Goal: Information Seeking & Learning: Learn about a topic

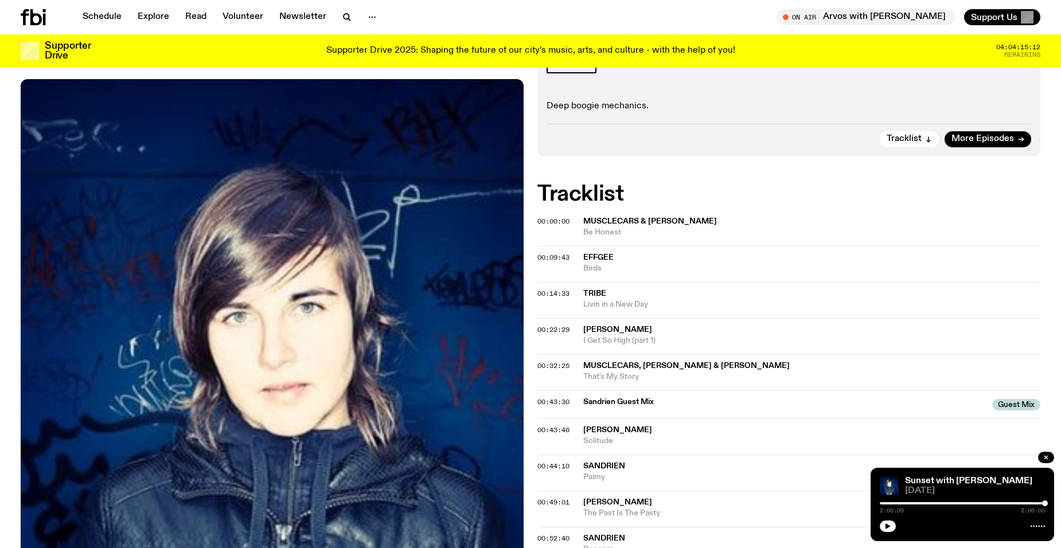
scroll to position [167, 0]
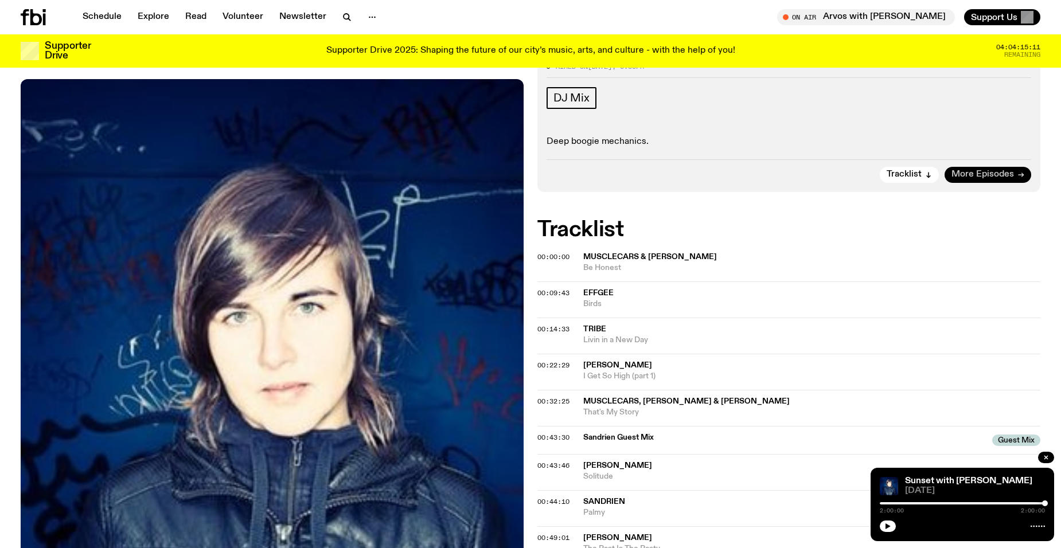
click at [994, 175] on span "More Episodes" at bounding box center [982, 174] width 63 height 9
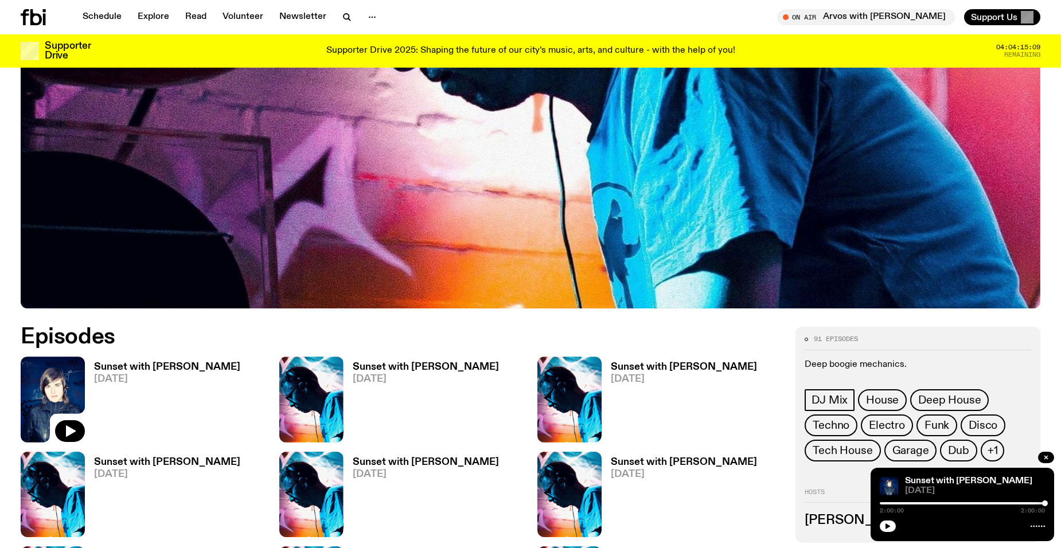
scroll to position [567, 0]
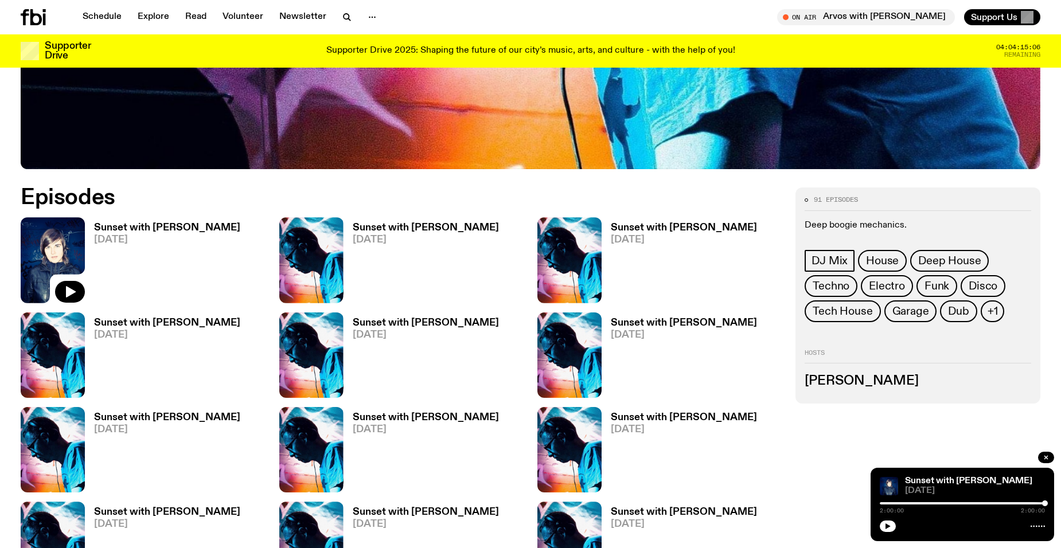
click at [407, 225] on h3 "Sunset with [PERSON_NAME]" at bounding box center [426, 228] width 146 height 10
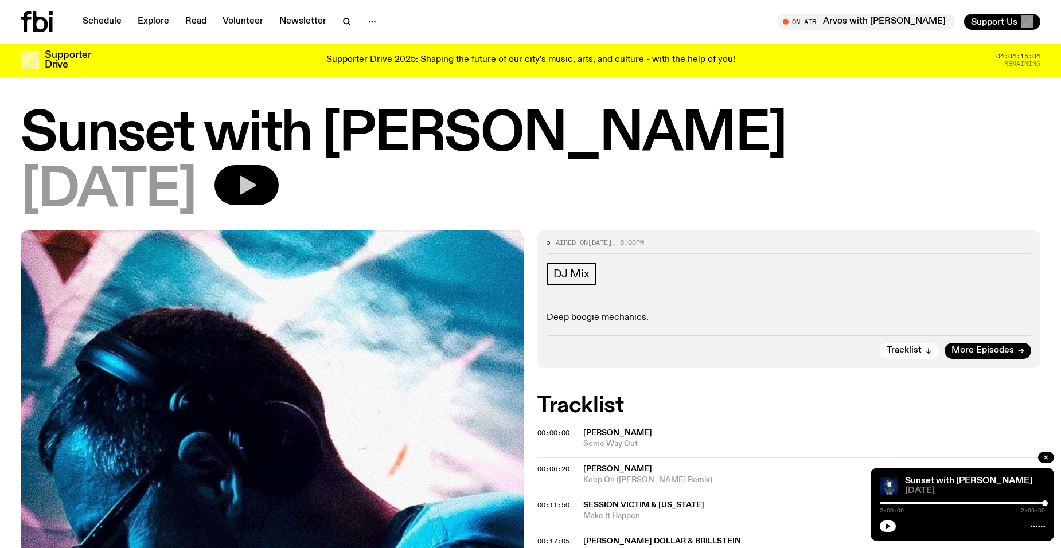
click at [258, 188] on icon "button" at bounding box center [246, 185] width 23 height 23
click at [92, 21] on link "Schedule" at bounding box center [102, 22] width 53 height 16
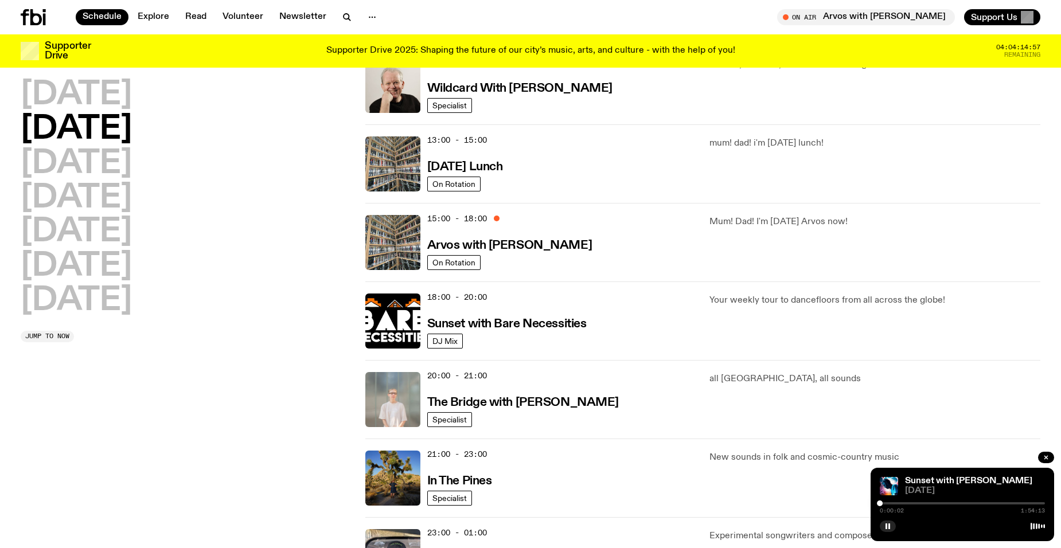
scroll to position [224, 0]
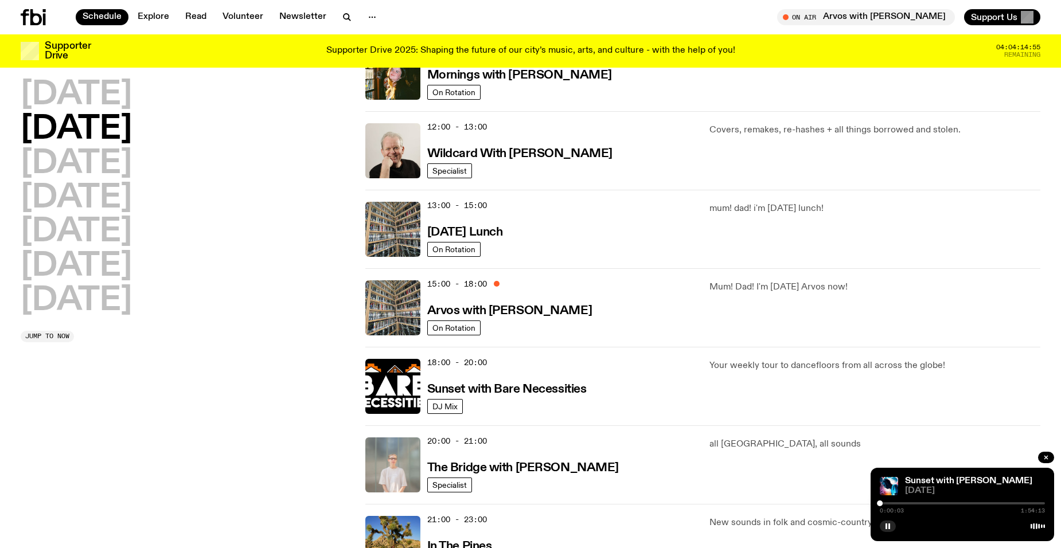
click at [885, 502] on div at bounding box center [962, 503] width 165 height 2
